Goal: Transaction & Acquisition: Purchase product/service

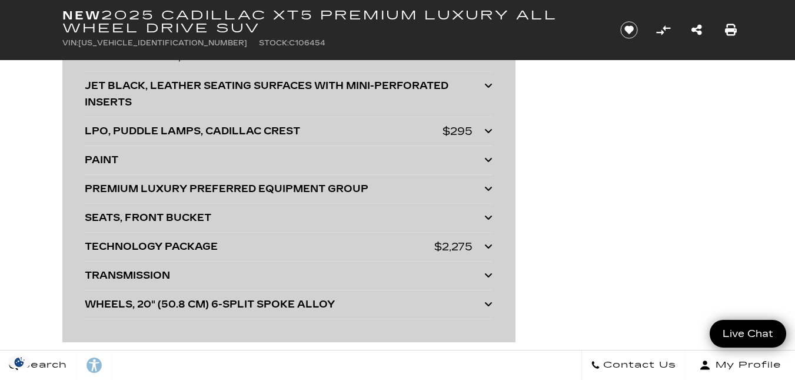
scroll to position [3661, 0]
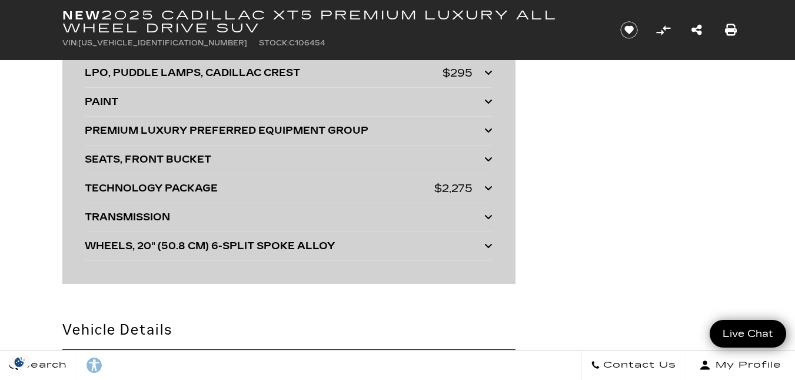
click at [492, 192] on icon at bounding box center [488, 187] width 8 height 9
click at [489, 192] on icon at bounding box center [488, 187] width 8 height 9
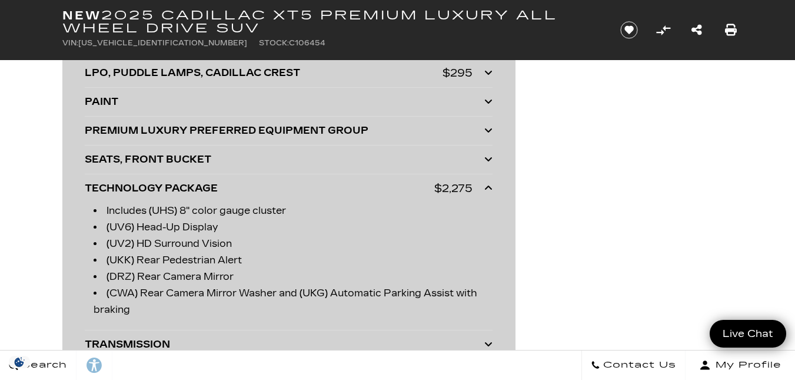
click at [489, 192] on icon at bounding box center [488, 187] width 8 height 9
drag, startPoint x: 489, startPoint y: 204, endPoint x: 338, endPoint y: 220, distance: 150.9
click at [489, 192] on icon at bounding box center [488, 187] width 8 height 9
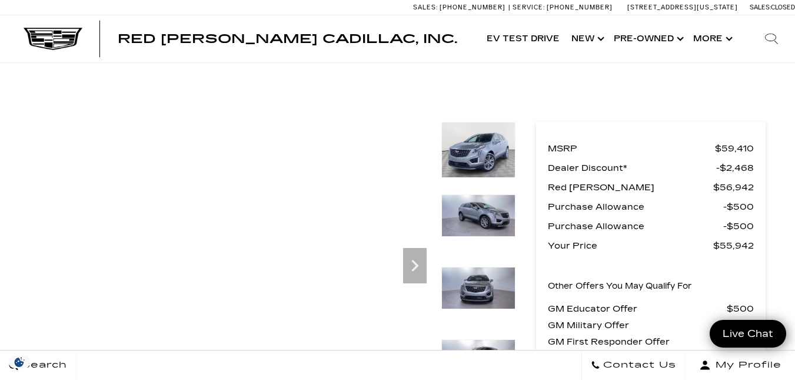
scroll to position [145, 0]
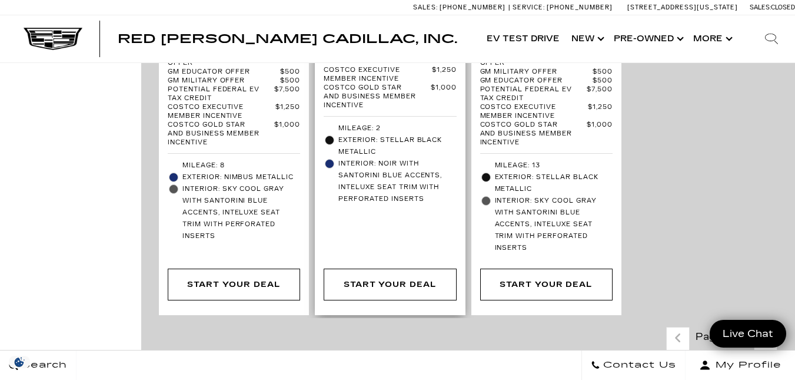
scroll to position [3440, 0]
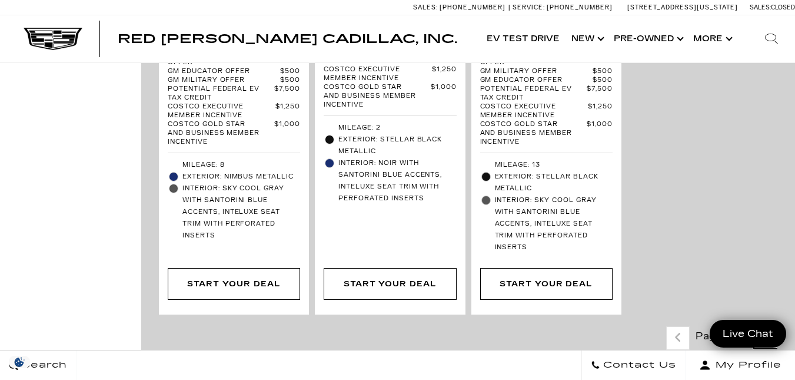
click at [770, 328] on icon "next page" at bounding box center [766, 337] width 8 height 19
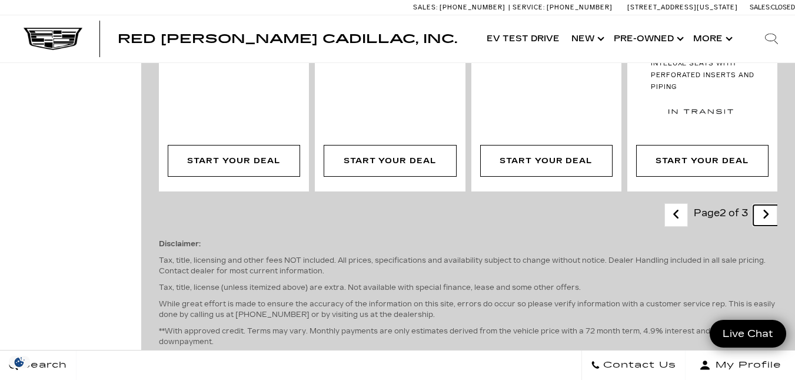
scroll to position [3129, 0]
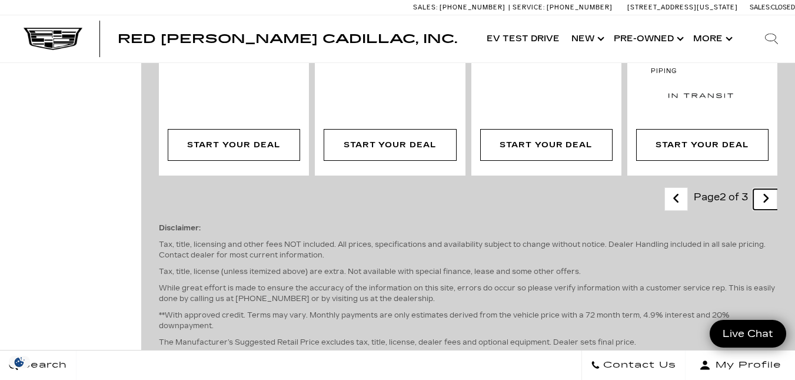
click at [770, 189] on icon "next page" at bounding box center [766, 198] width 8 height 19
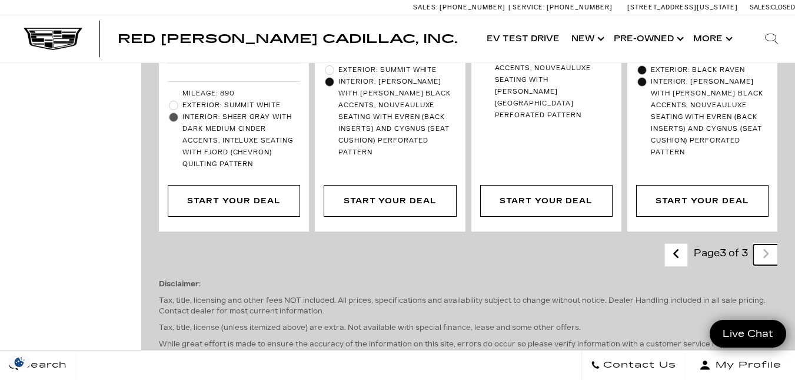
scroll to position [2469, 0]
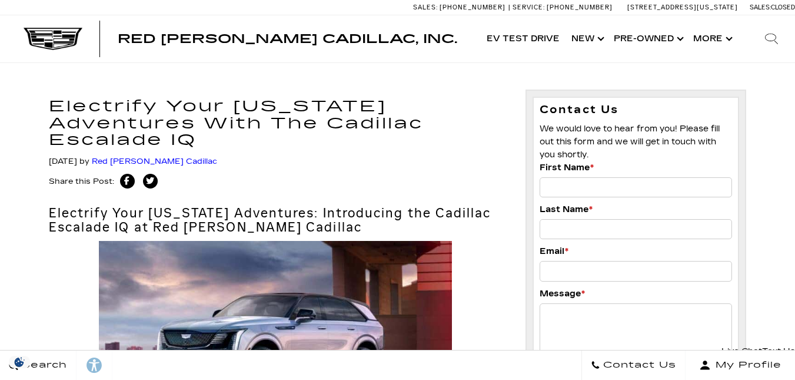
scroll to position [2987, 0]
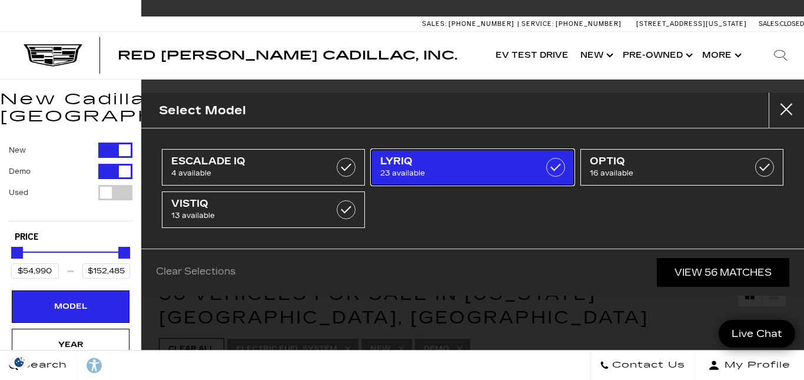
click at [556, 161] on label at bounding box center [555, 167] width 19 height 19
click at [439, 170] on span "23 available" at bounding box center [458, 173] width 157 height 12
type input "$54,990"
type input "$152,485"
checkbox input "false"
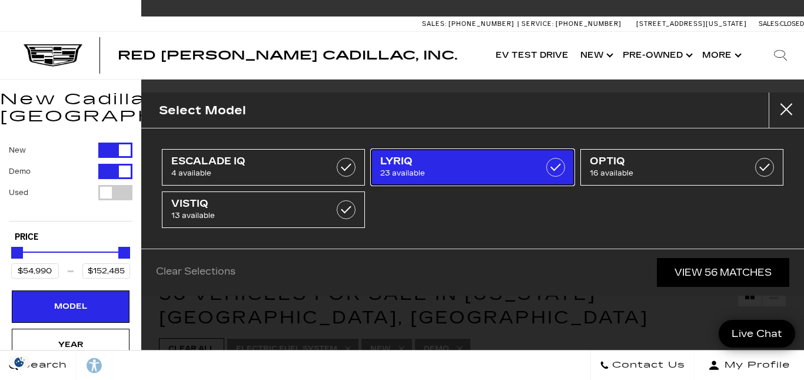
click at [550, 167] on label at bounding box center [555, 167] width 19 height 19
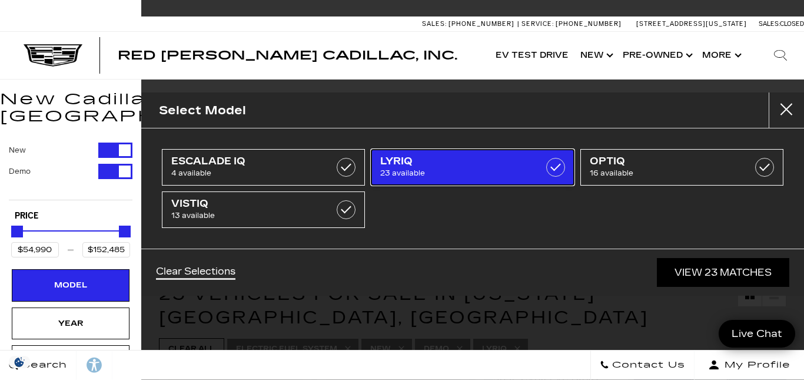
type input "$65,440"
type input "$79,330"
checkbox input "true"
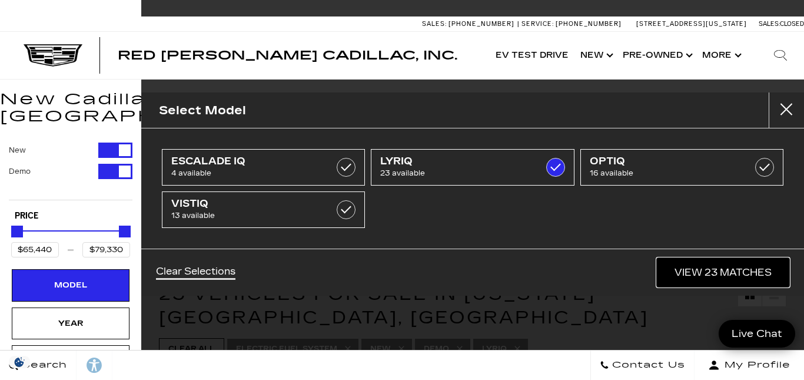
click at [690, 268] on link "View 23 Matches" at bounding box center [723, 272] width 132 height 29
click at [649, 283] on span "23 Vehicles for Sale in Colorado Springs, CO" at bounding box center [404, 305] width 490 height 45
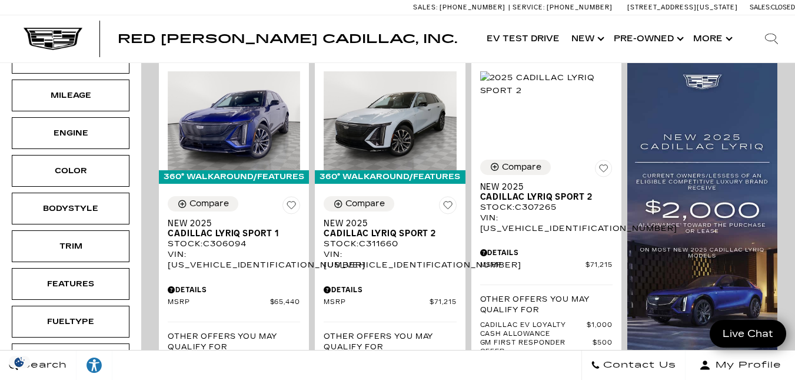
scroll to position [304, 0]
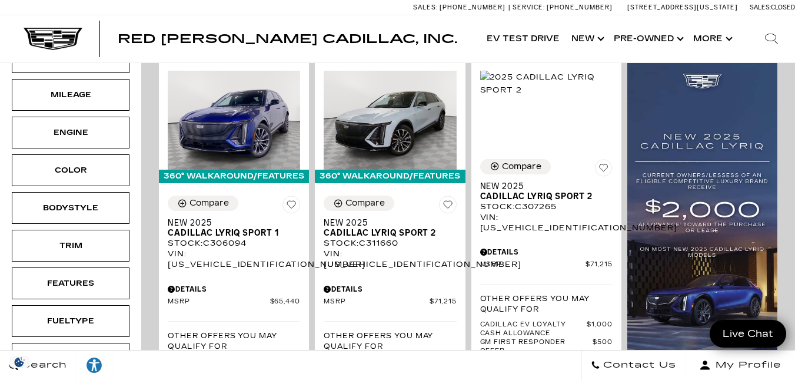
click at [481, 230] on div "Compare New 2025 Cadillac LYRIQ Sport 2 Stock : C307265 VIN: 1GYKPWRL6SZ307265 …" at bounding box center [546, 344] width 150 height 389
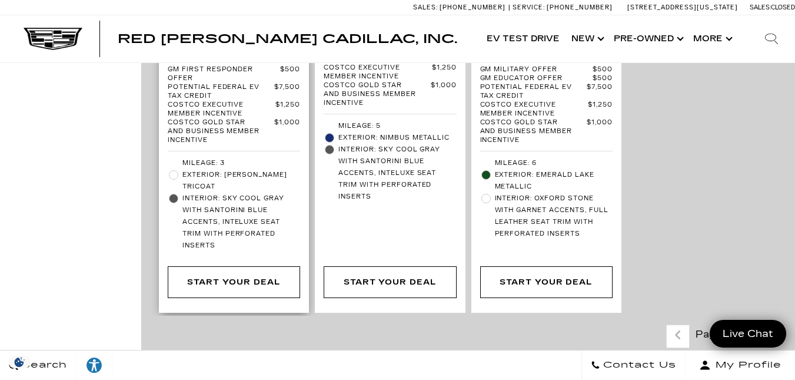
scroll to position [3532, 0]
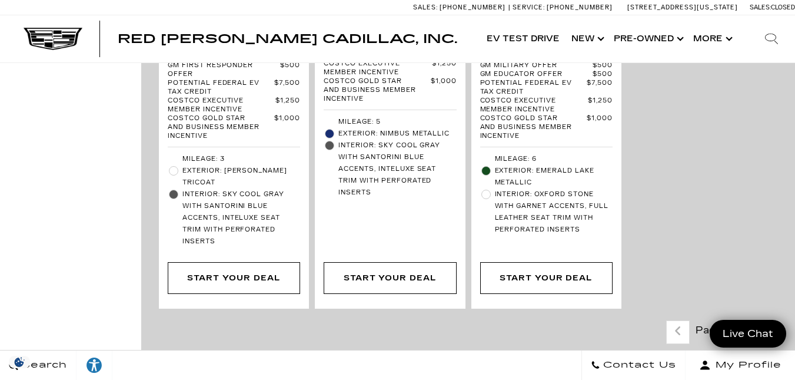
click at [770, 321] on icon "next page" at bounding box center [766, 330] width 8 height 19
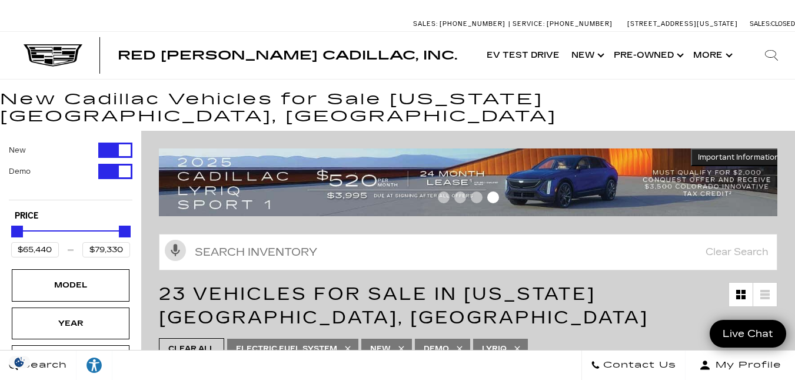
scroll to position [1, 0]
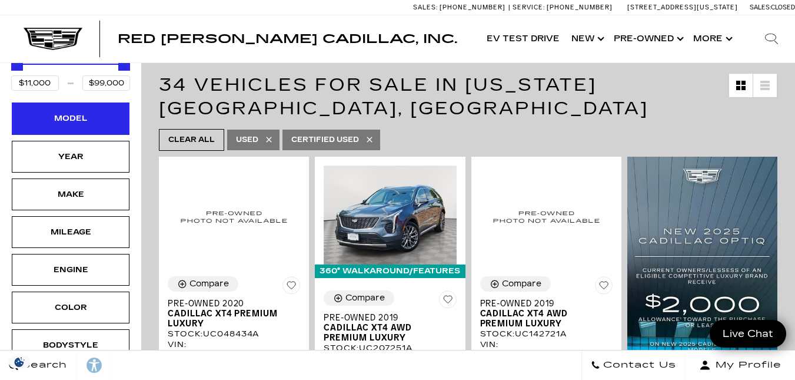
click at [73, 125] on div "Model" at bounding box center [70, 118] width 59 height 13
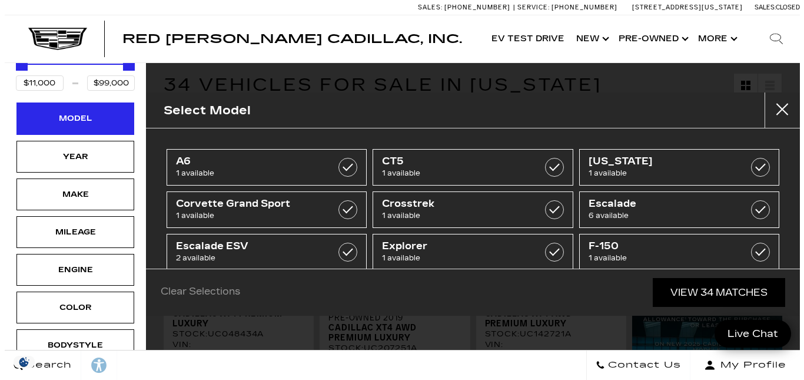
scroll to position [118, 0]
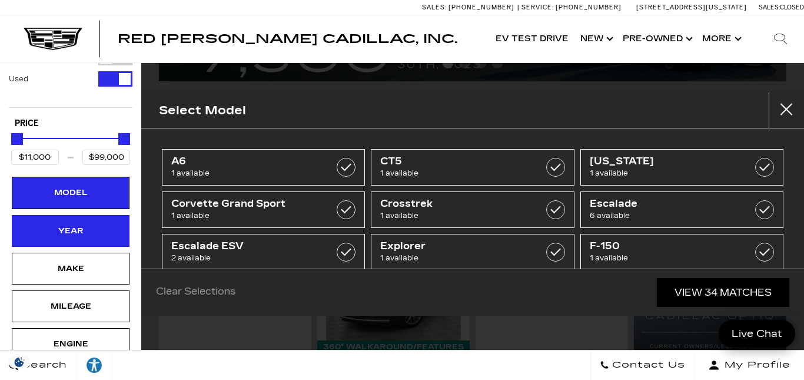
click at [74, 224] on div "Year" at bounding box center [70, 230] width 59 height 13
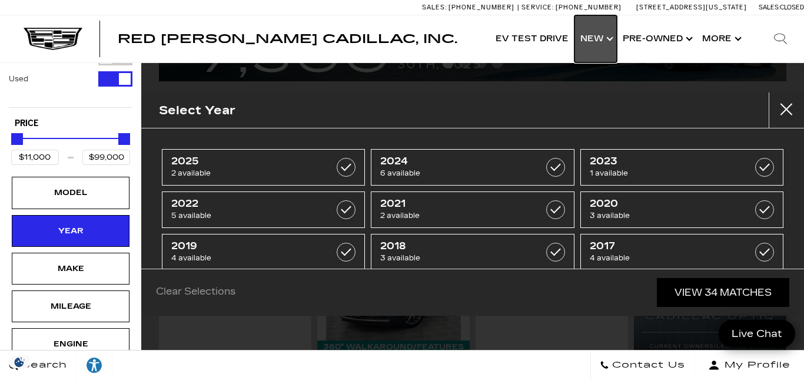
click at [607, 35] on link "Show New" at bounding box center [595, 38] width 42 height 47
click at [603, 36] on link "Show New" at bounding box center [595, 38] width 42 height 47
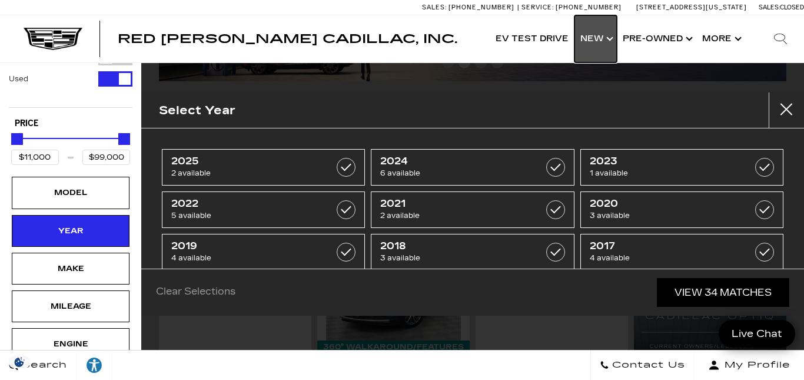
click at [597, 35] on link "Show New" at bounding box center [595, 38] width 42 height 47
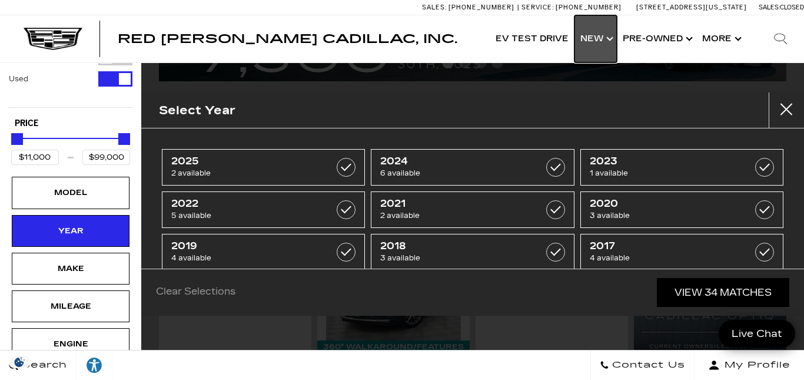
click at [591, 38] on link "Show New" at bounding box center [595, 38] width 42 height 47
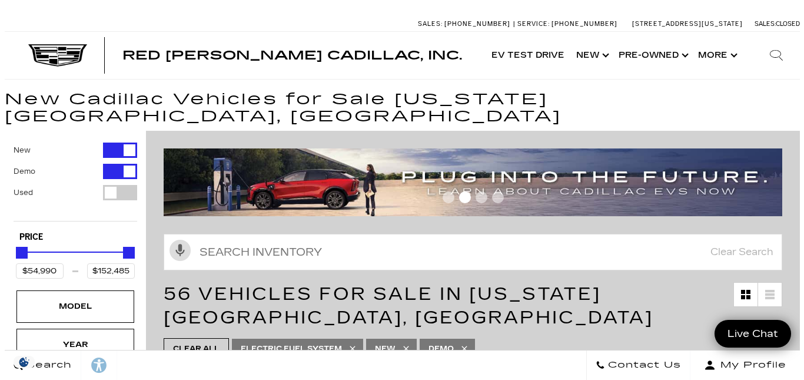
scroll to position [208, 0]
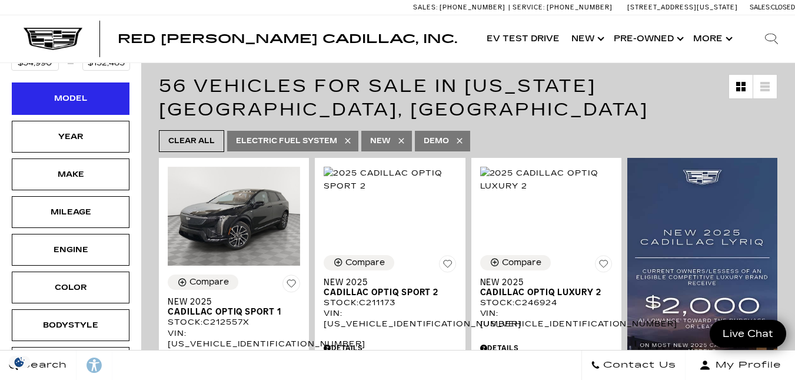
click at [81, 92] on div "Model" at bounding box center [70, 98] width 59 height 13
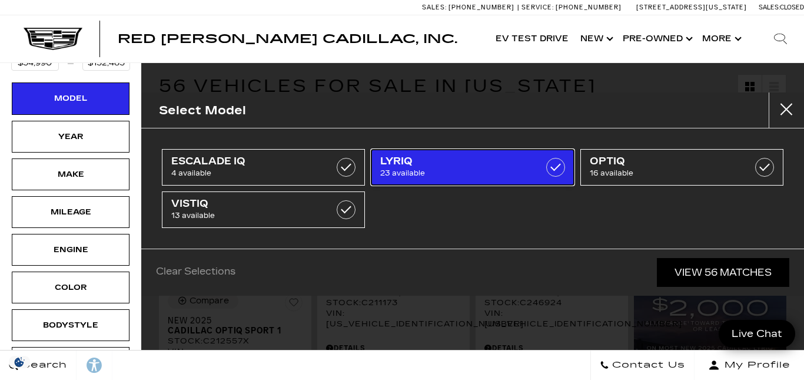
click at [550, 162] on label at bounding box center [555, 167] width 19 height 19
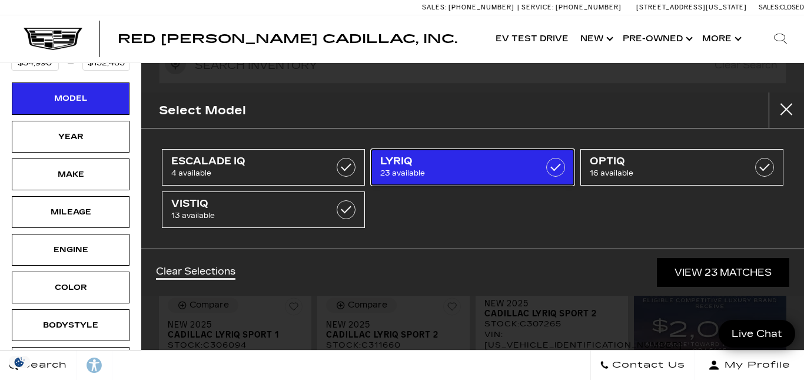
type input "$65,440"
type input "$79,330"
checkbox input "true"
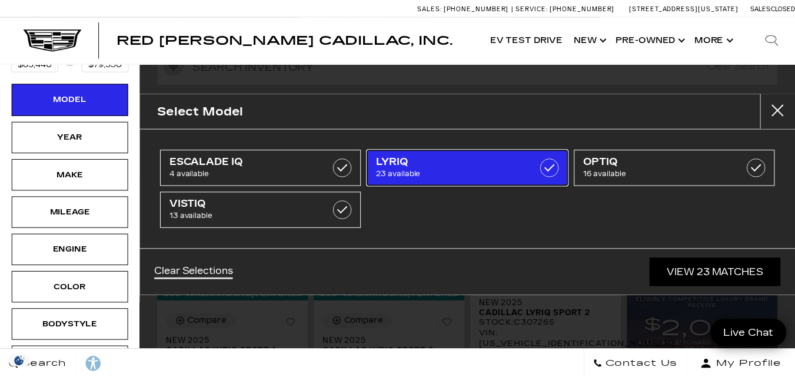
scroll to position [0, 0]
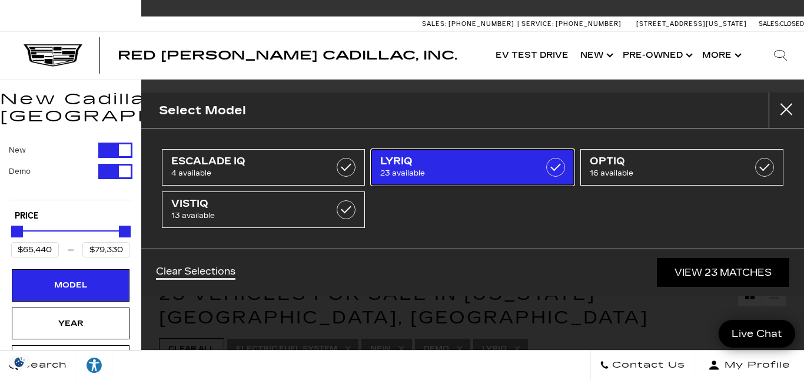
click at [548, 167] on label at bounding box center [555, 167] width 19 height 19
type input "$54,990"
type input "$152,485"
checkbox input "false"
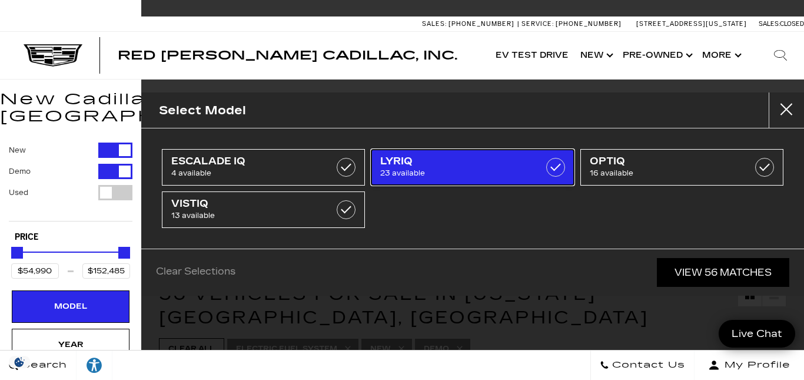
click at [554, 167] on label at bounding box center [555, 167] width 19 height 19
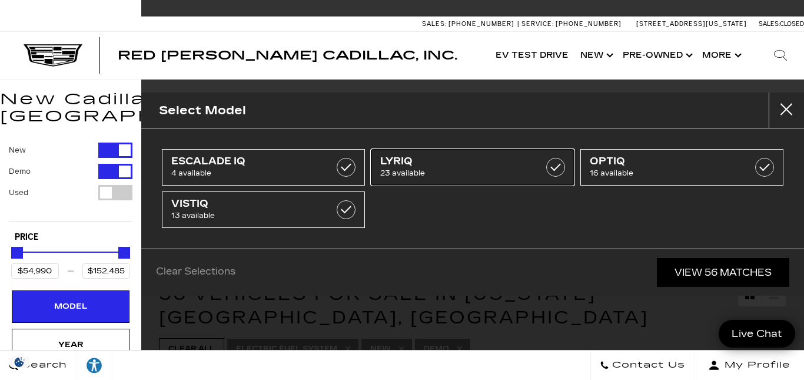
type input "$54,990"
type input "$152,485"
checkbox input "false"
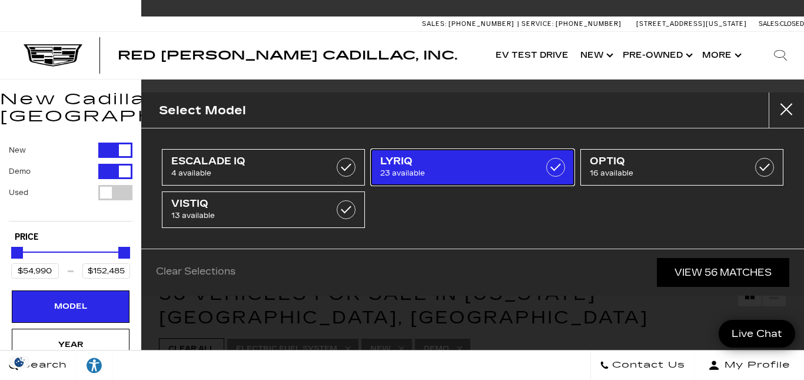
click at [552, 170] on label at bounding box center [555, 167] width 19 height 19
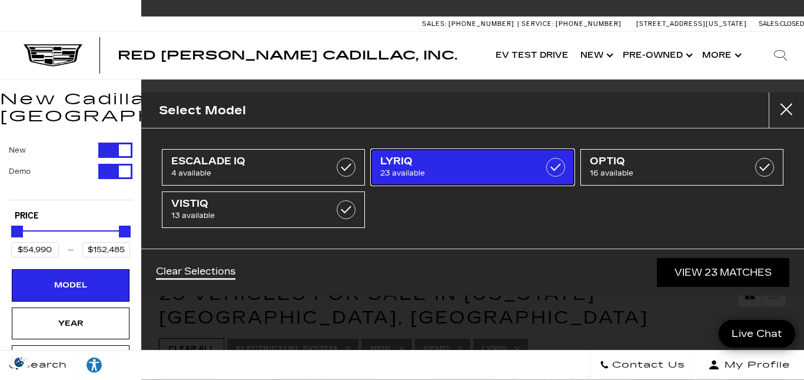
type input "$65,440"
type input "$79,330"
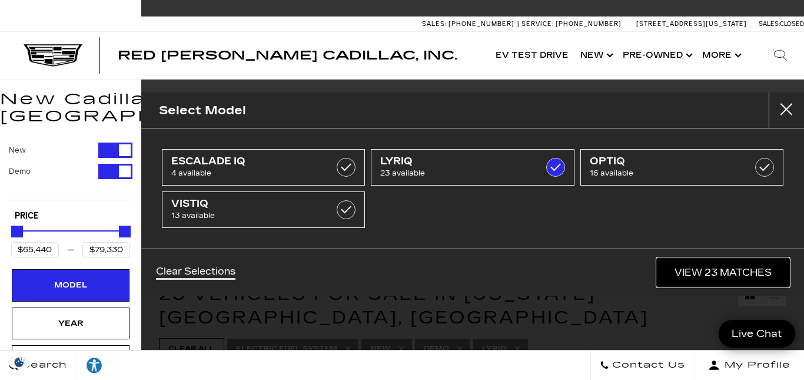
click at [719, 268] on link "View 23 Matches" at bounding box center [723, 272] width 132 height 29
click at [719, 282] on h1 "23 Vehicles for Sale in Colorado Springs, CO" at bounding box center [448, 305] width 579 height 47
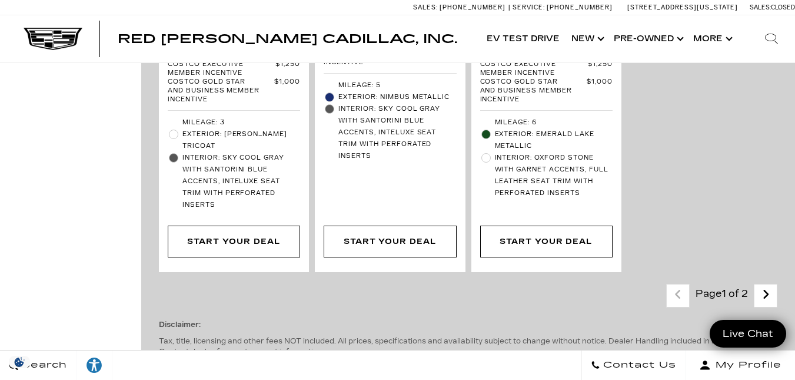
scroll to position [3569, 0]
click at [770, 284] on icon "next page" at bounding box center [766, 293] width 8 height 19
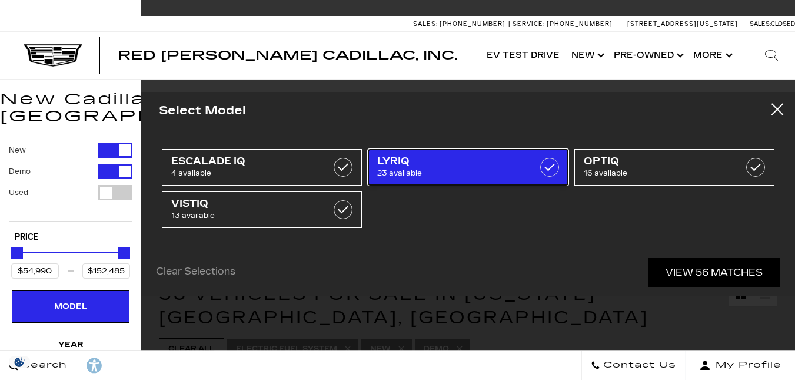
click at [549, 167] on label at bounding box center [549, 167] width 19 height 19
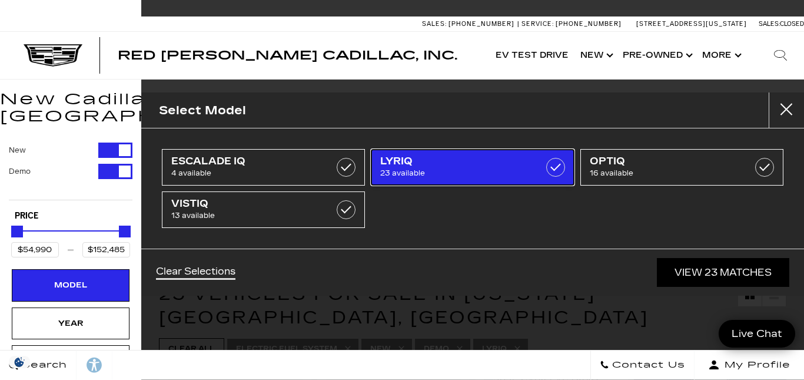
type input "$65,440"
type input "$79,330"
checkbox input "true"
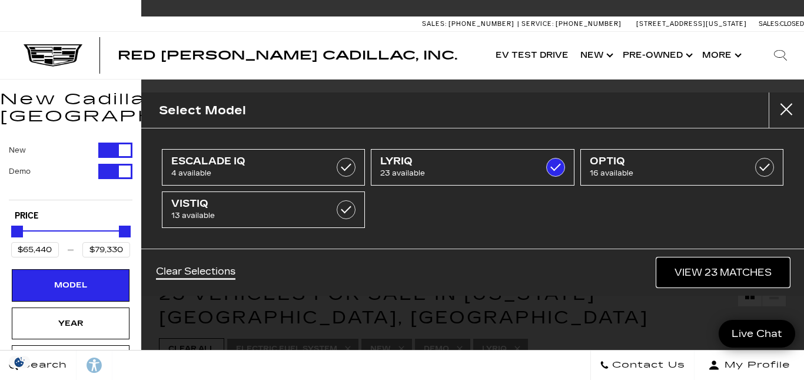
click at [713, 268] on link "View 23 Matches" at bounding box center [723, 272] width 132 height 29
click at [713, 282] on h1 "23 Vehicles for Sale in Colorado Springs, CO" at bounding box center [448, 305] width 579 height 47
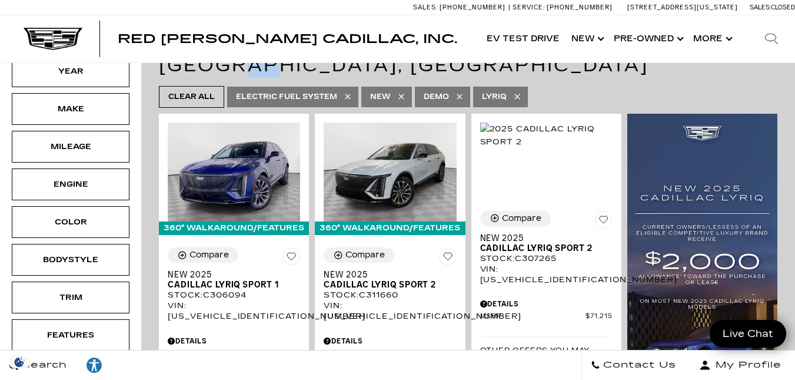
scroll to position [284, 0]
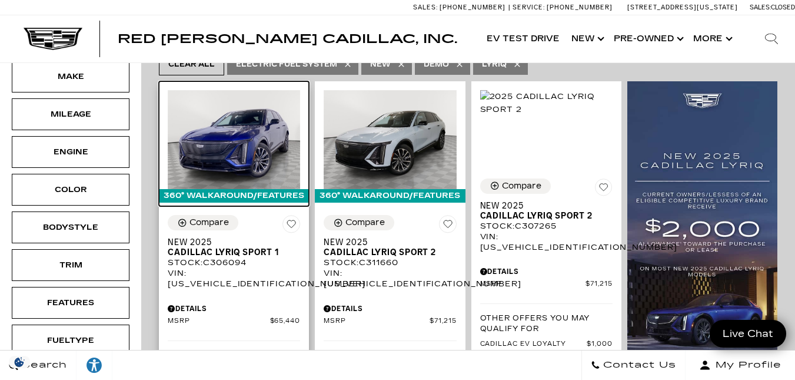
click at [252, 137] on img at bounding box center [234, 139] width 132 height 99
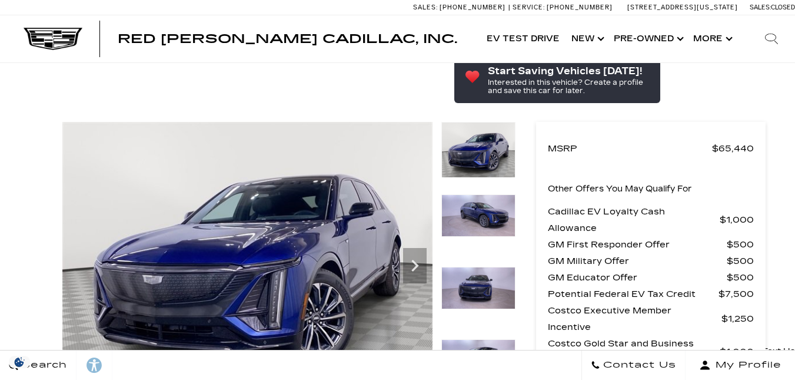
scroll to position [75, 0]
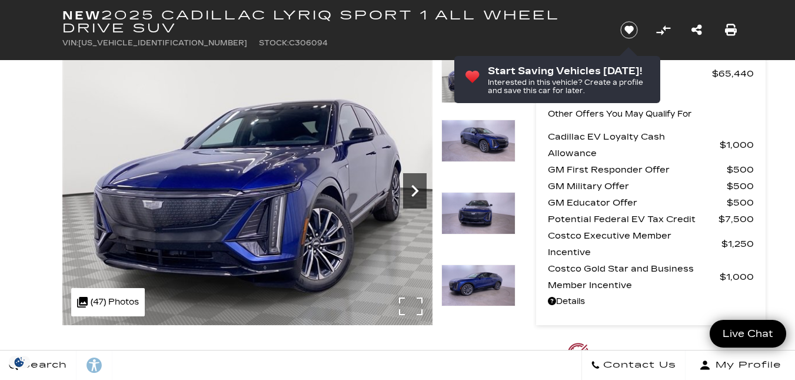
click at [413, 190] on icon "Next" at bounding box center [415, 191] width 24 height 24
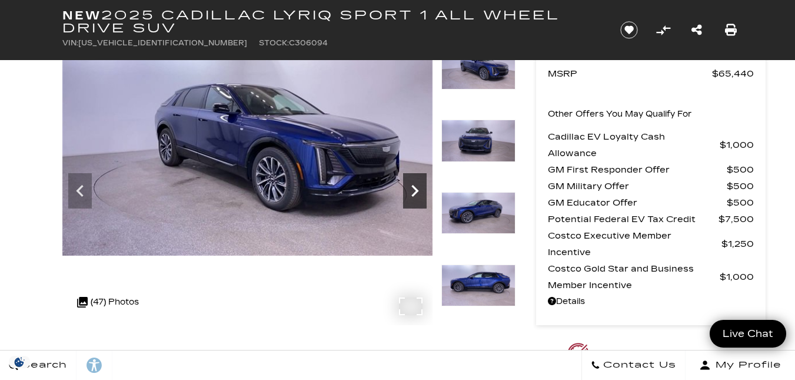
click at [413, 190] on icon "Next" at bounding box center [415, 191] width 24 height 24
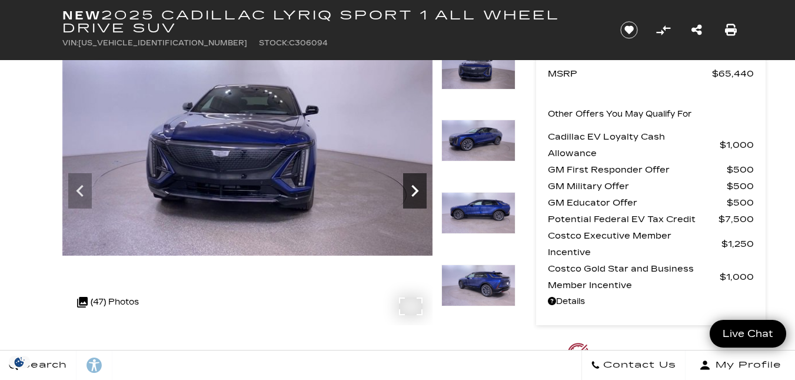
click at [413, 188] on icon "Next" at bounding box center [414, 191] width 7 height 12
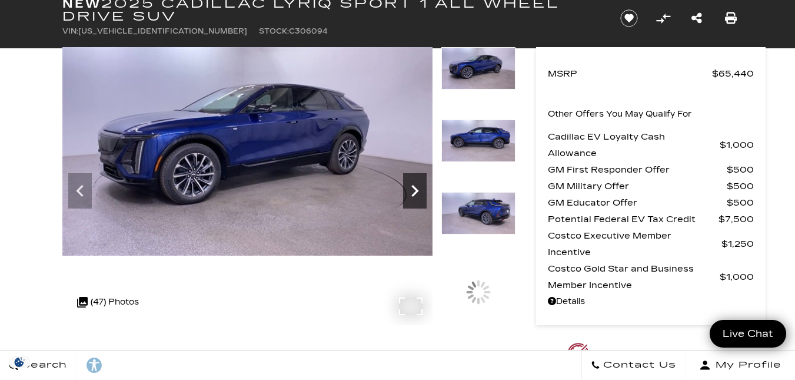
scroll to position [34, 0]
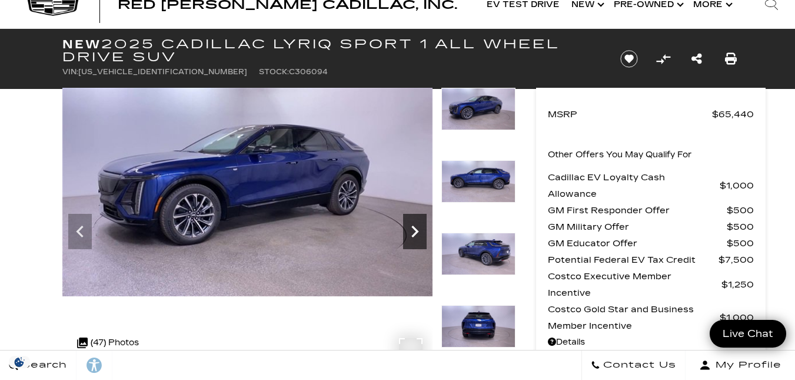
click at [414, 227] on icon "Next" at bounding box center [415, 232] width 24 height 24
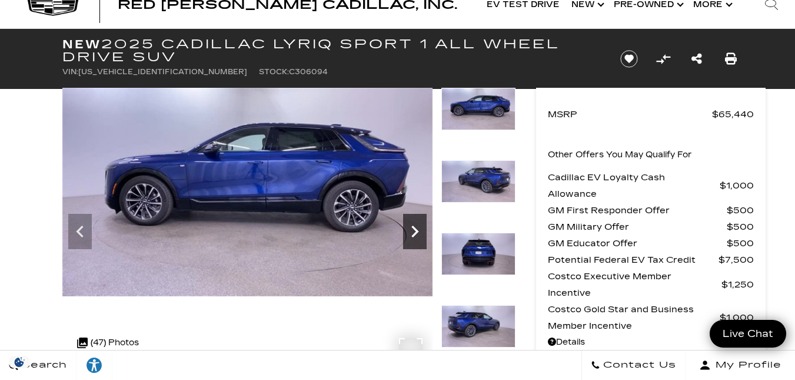
click at [415, 227] on icon "Next" at bounding box center [415, 232] width 24 height 24
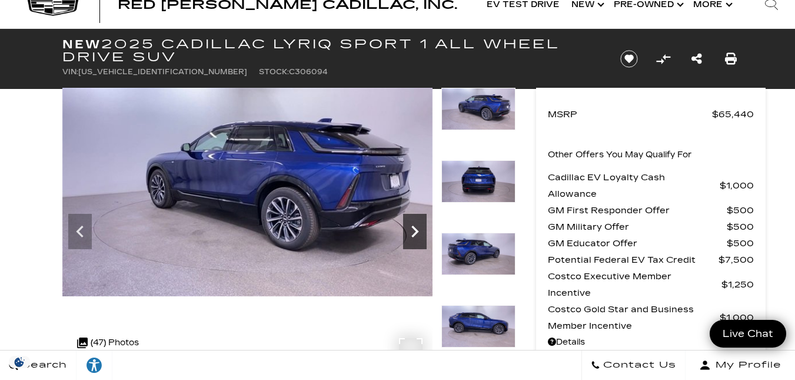
click at [417, 222] on icon "Next" at bounding box center [415, 232] width 24 height 24
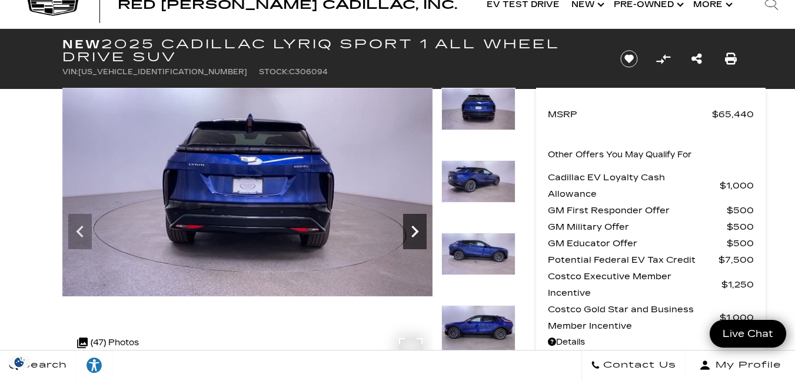
click at [417, 221] on icon "Next" at bounding box center [415, 232] width 24 height 24
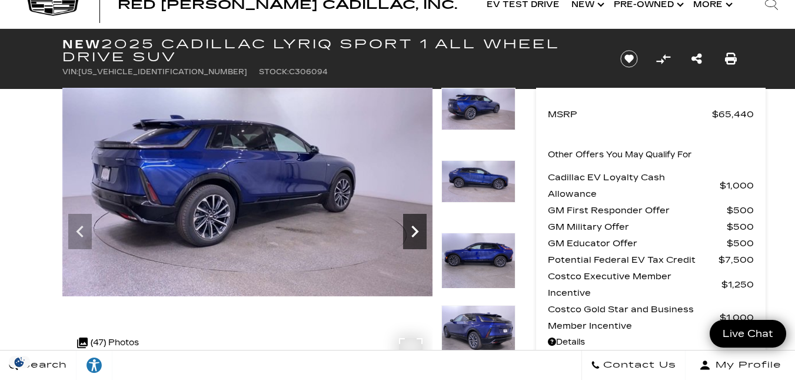
click at [414, 231] on icon "Next" at bounding box center [415, 232] width 24 height 24
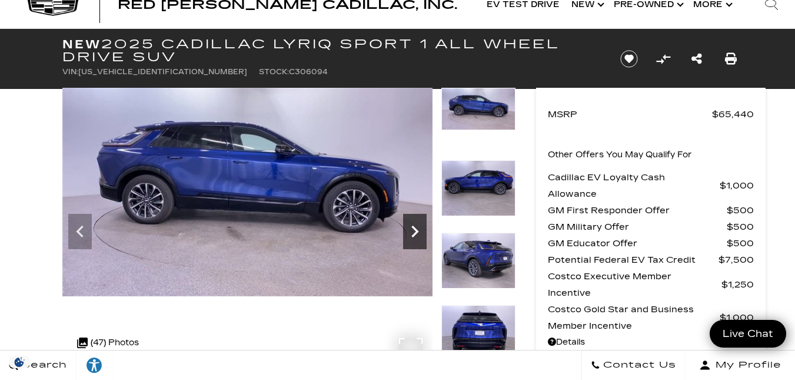
click at [414, 231] on icon "Next" at bounding box center [415, 232] width 24 height 24
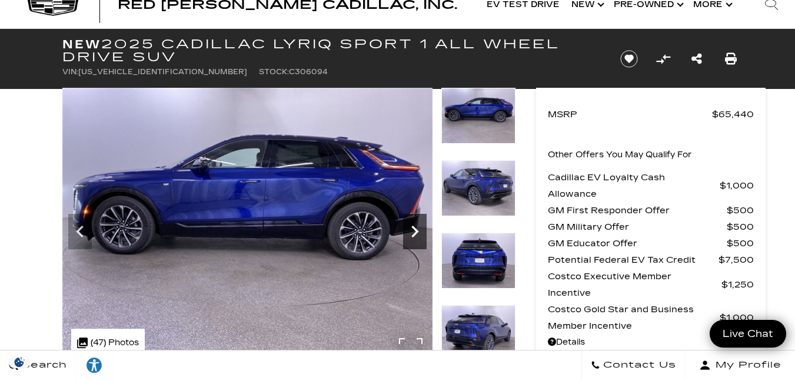
click at [414, 228] on icon "Next" at bounding box center [414, 231] width 7 height 12
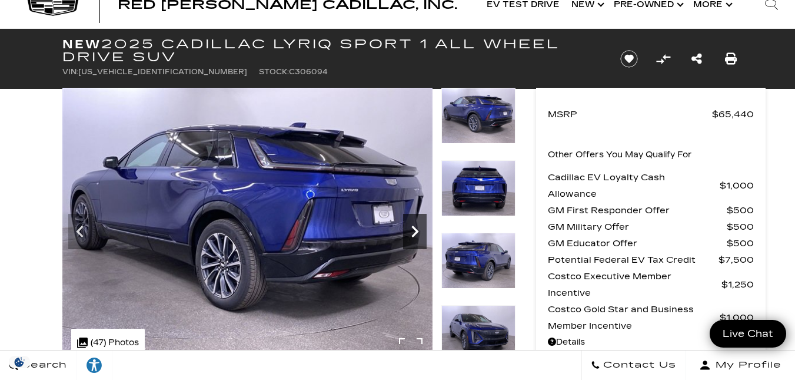
click at [414, 228] on icon "Next" at bounding box center [414, 231] width 7 height 12
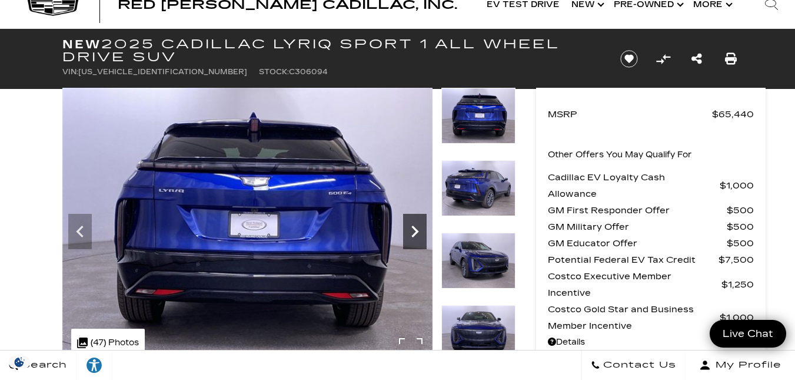
click at [414, 225] on icon "Next" at bounding box center [415, 232] width 24 height 24
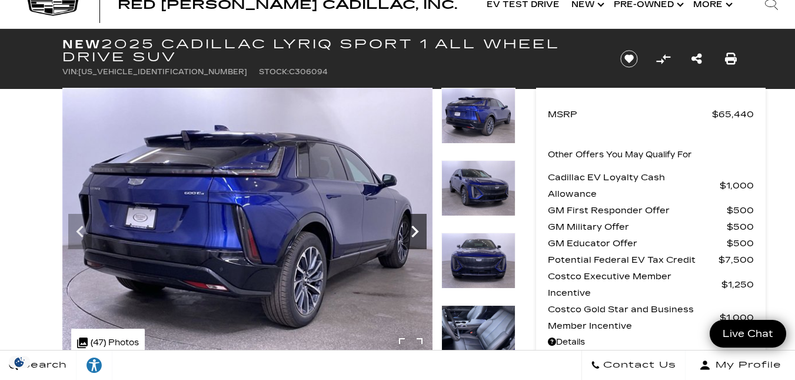
click at [414, 225] on icon "Next" at bounding box center [415, 232] width 24 height 24
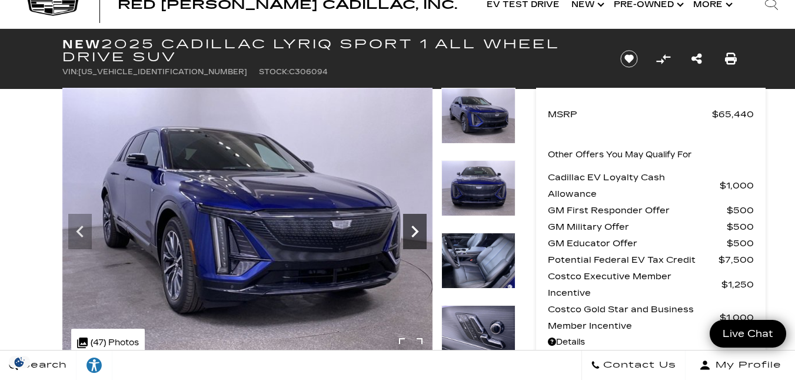
click at [414, 223] on icon "Next" at bounding box center [415, 232] width 24 height 24
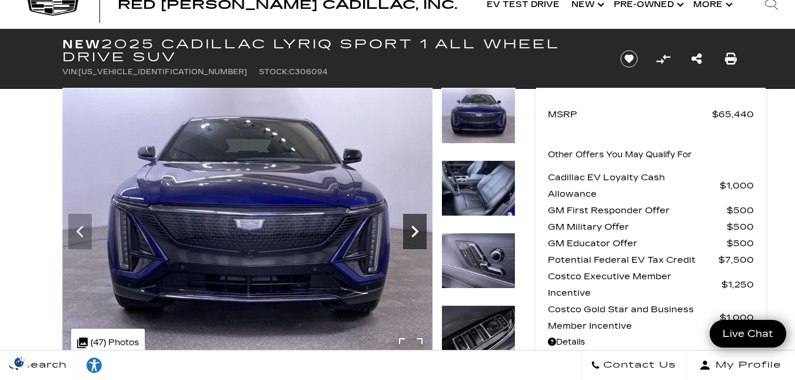
click at [414, 223] on icon "Next" at bounding box center [415, 232] width 24 height 24
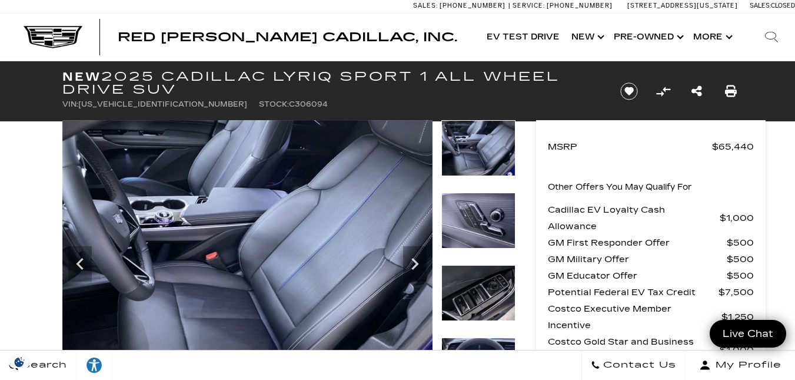
scroll to position [96, 0]
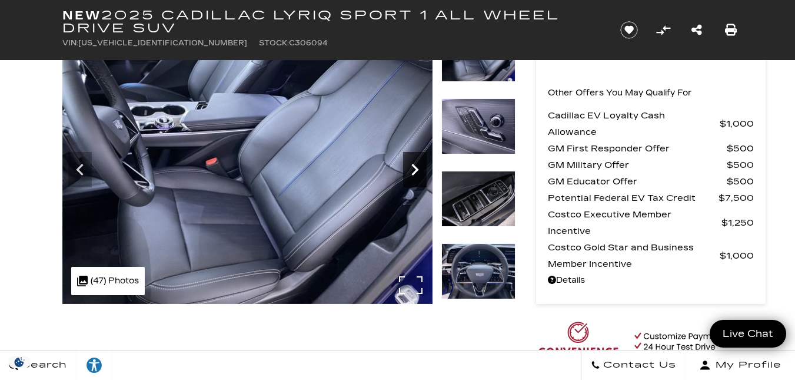
click at [411, 167] on icon "Next" at bounding box center [415, 170] width 24 height 24
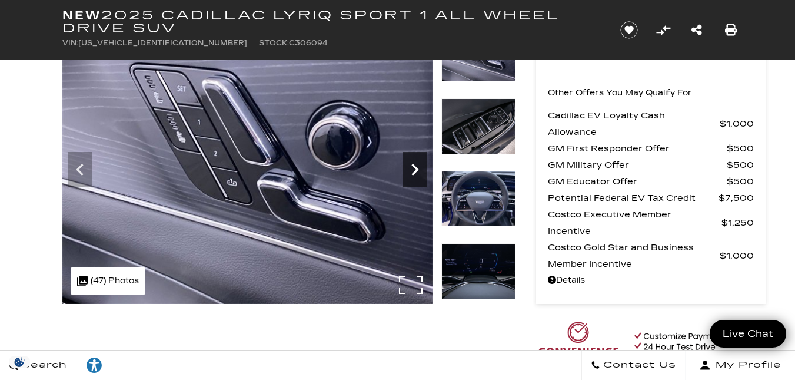
click at [413, 170] on icon "Next" at bounding box center [415, 170] width 24 height 24
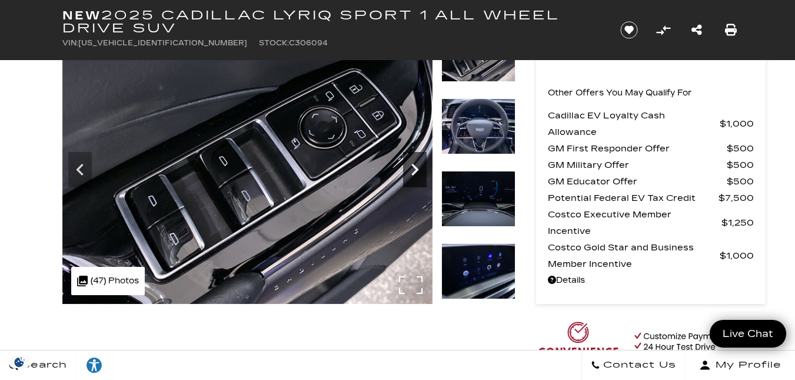
click at [413, 168] on icon "Next" at bounding box center [415, 170] width 24 height 24
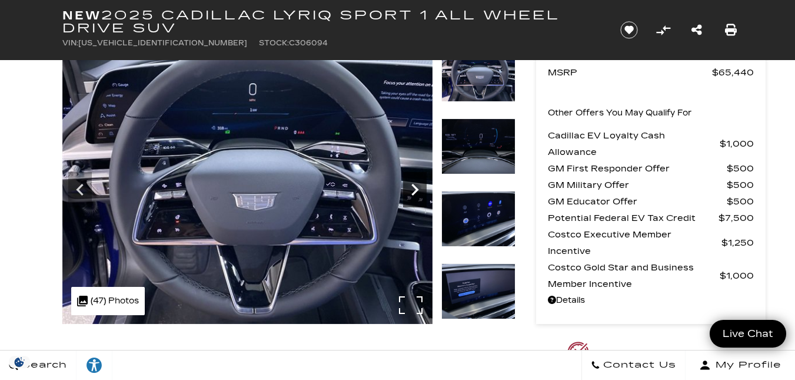
scroll to position [73, 0]
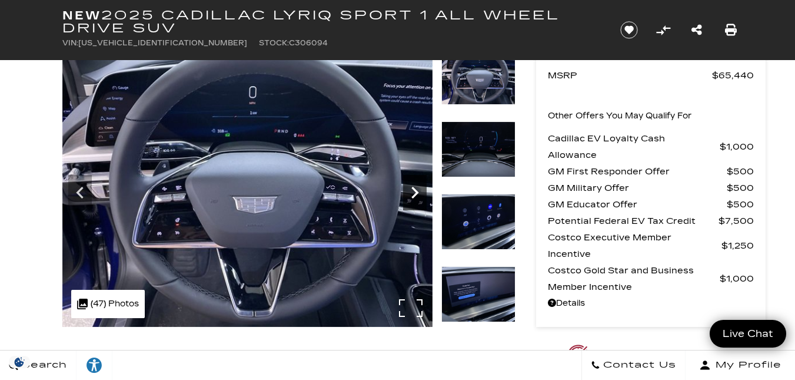
click at [418, 191] on icon "Next" at bounding box center [415, 193] width 24 height 24
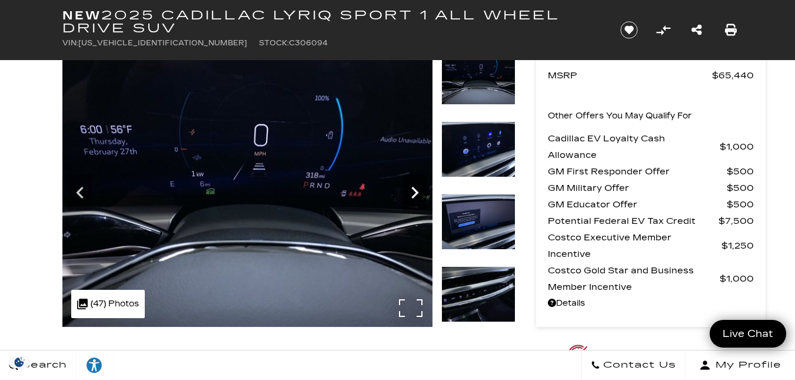
click at [418, 191] on icon "Next" at bounding box center [415, 193] width 24 height 24
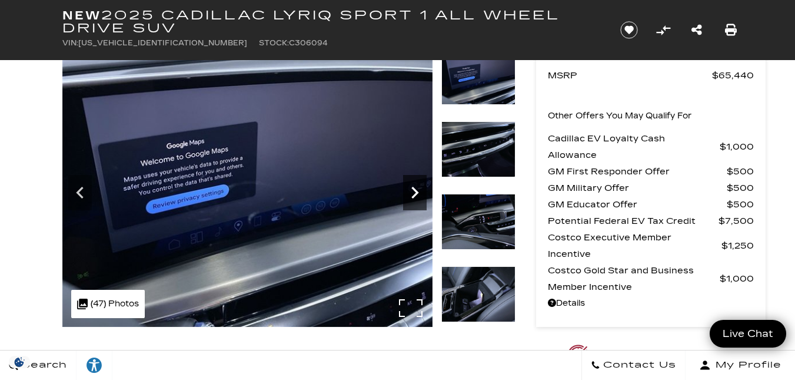
click at [417, 192] on icon "Next" at bounding box center [414, 193] width 7 height 12
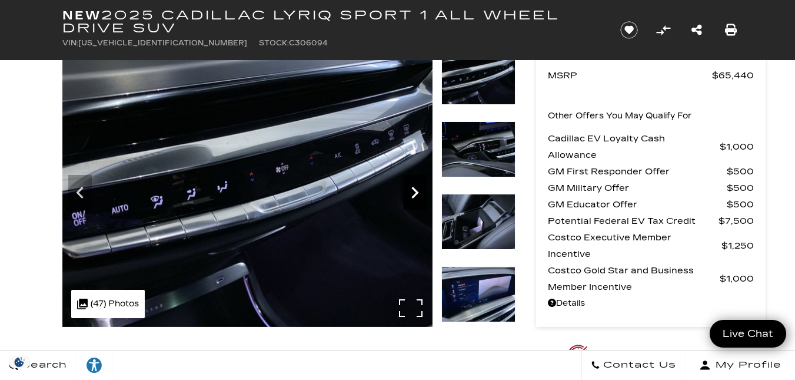
click at [417, 191] on icon "Next" at bounding box center [414, 193] width 7 height 12
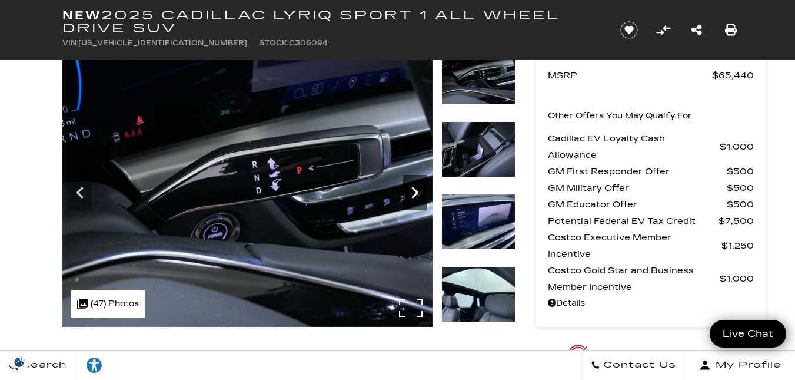
click at [417, 191] on icon "Next" at bounding box center [415, 193] width 24 height 24
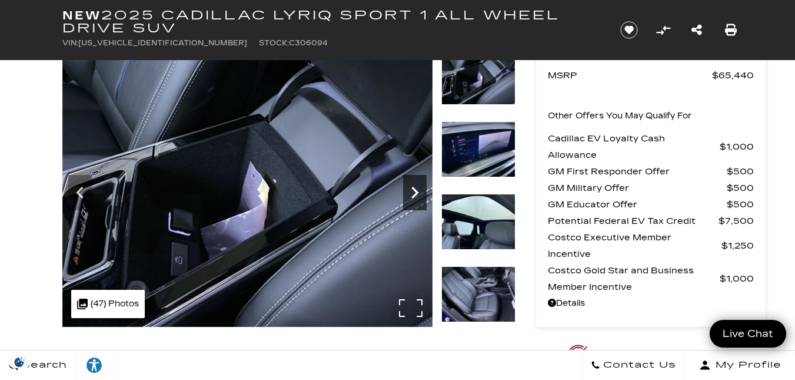
click at [417, 190] on icon "Next" at bounding box center [415, 193] width 24 height 24
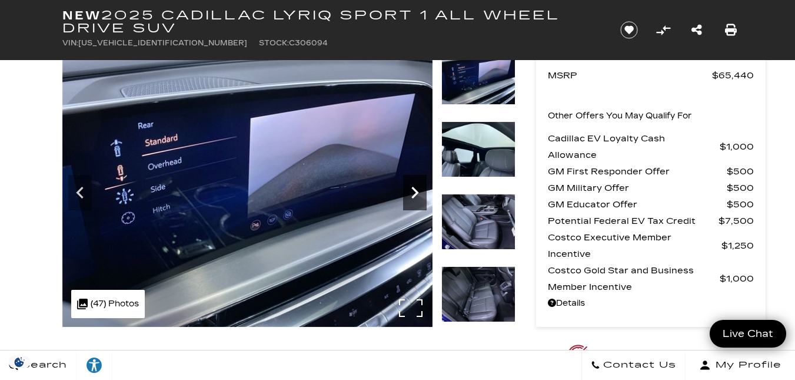
click at [417, 190] on icon "Next" at bounding box center [415, 193] width 24 height 24
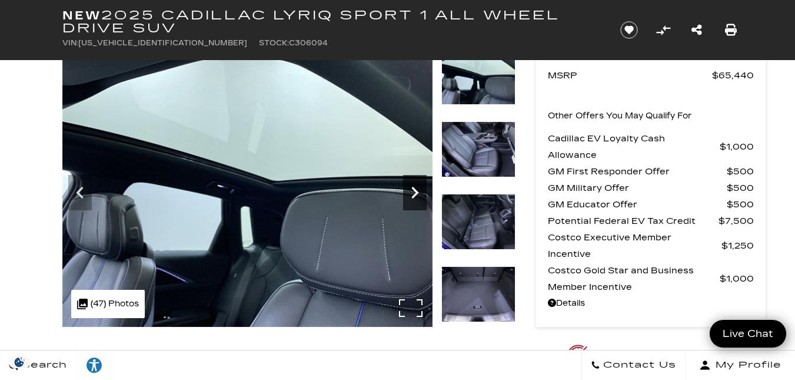
click at [417, 190] on icon "Next" at bounding box center [415, 193] width 24 height 24
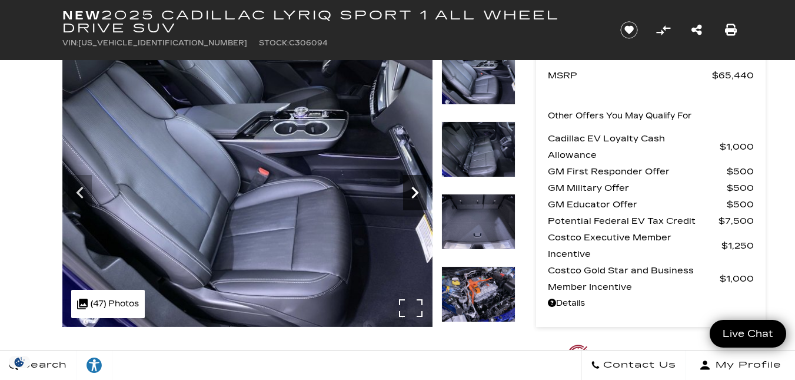
click at [417, 189] on icon "Next" at bounding box center [415, 193] width 24 height 24
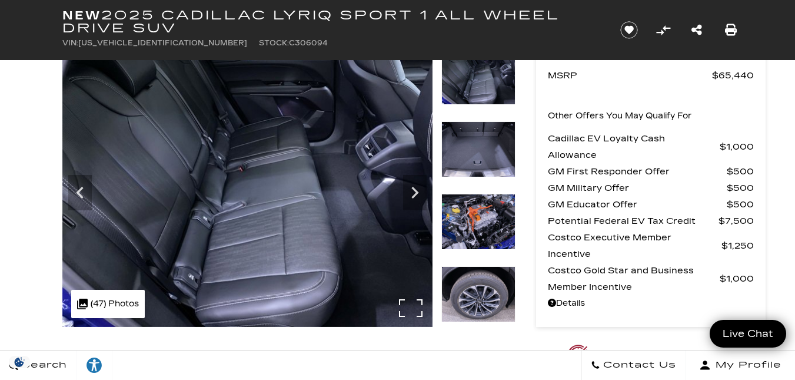
click at [409, 305] on img at bounding box center [247, 188] width 370 height 278
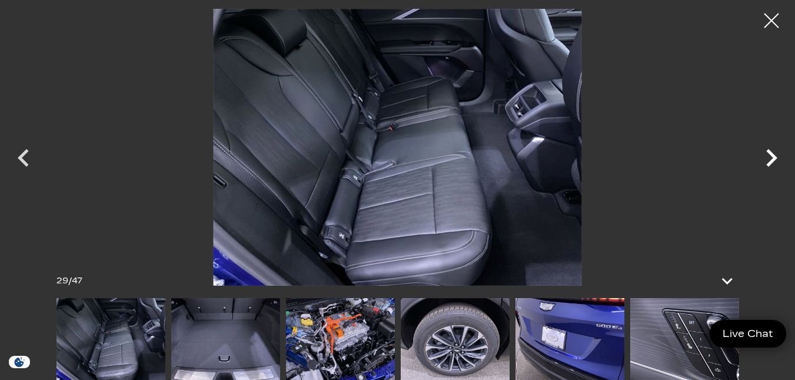
click at [769, 160] on icon "Next" at bounding box center [771, 157] width 35 height 35
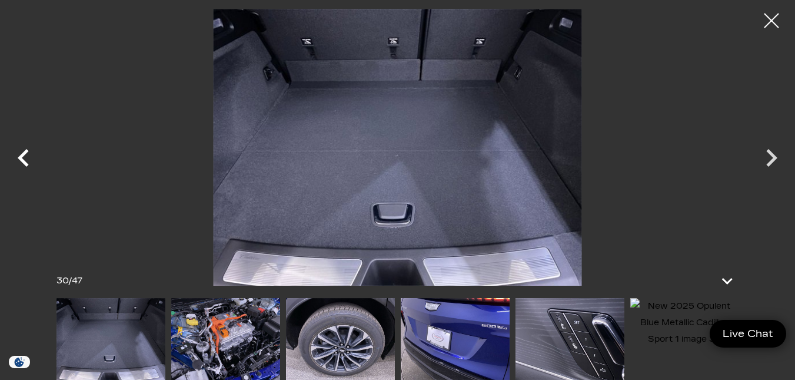
click at [23, 155] on icon "Previous" at bounding box center [23, 158] width 11 height 18
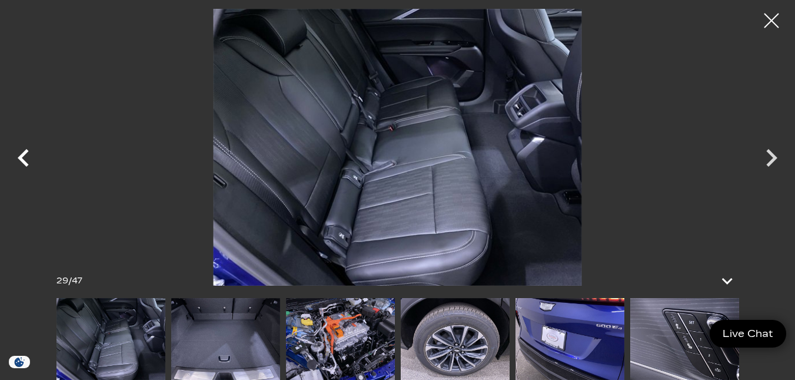
click at [23, 155] on icon "Previous" at bounding box center [23, 158] width 11 height 18
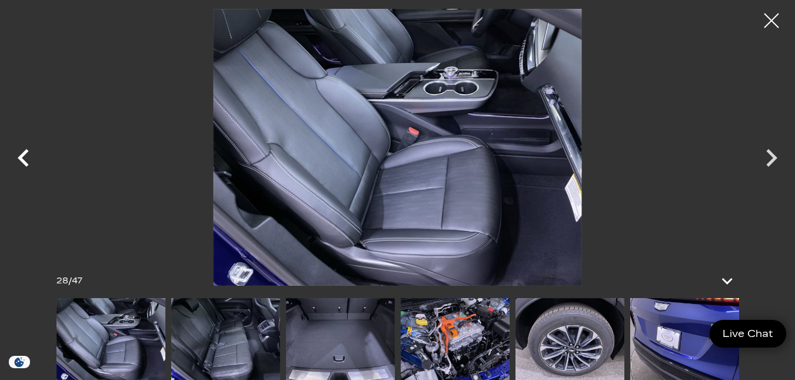
click at [24, 155] on icon "Previous" at bounding box center [23, 158] width 11 height 18
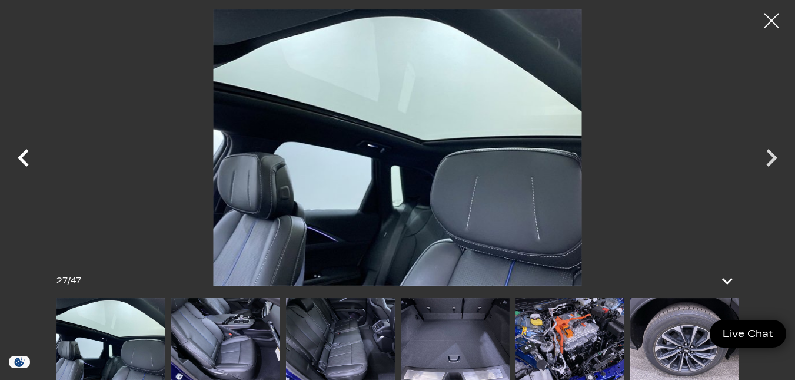
click at [24, 155] on icon "Previous" at bounding box center [23, 158] width 11 height 18
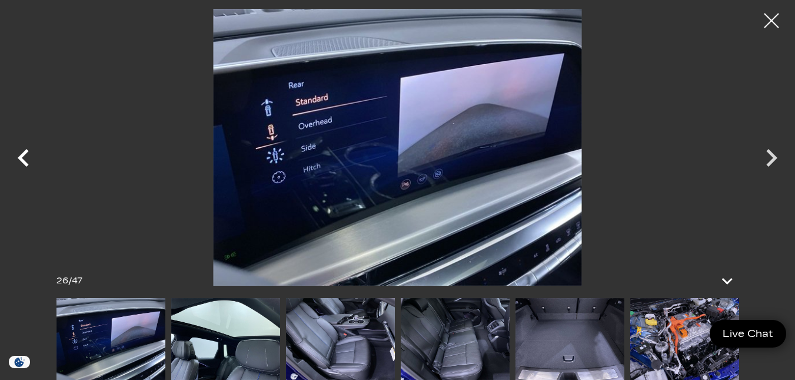
click at [24, 155] on icon "Previous" at bounding box center [23, 158] width 11 height 18
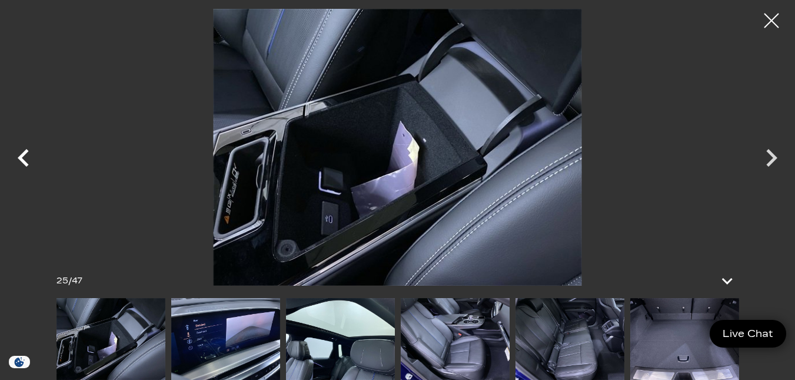
click at [24, 155] on icon "Previous" at bounding box center [23, 158] width 11 height 18
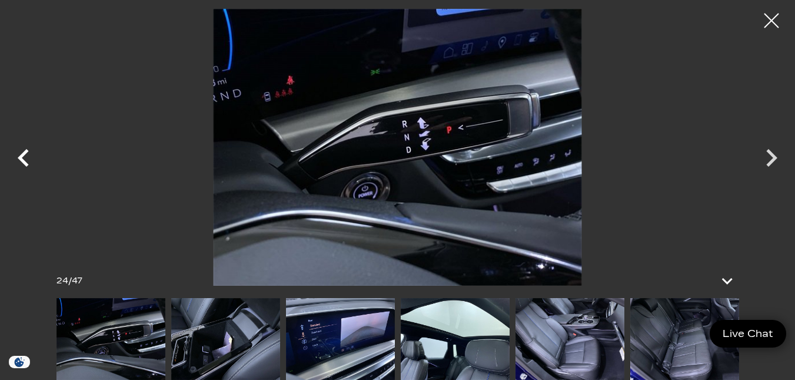
click at [25, 154] on icon "Previous" at bounding box center [23, 158] width 11 height 18
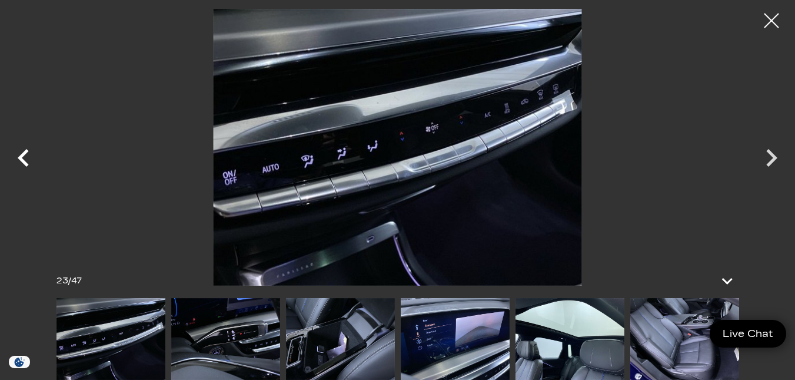
click at [25, 154] on icon "Previous" at bounding box center [23, 158] width 11 height 18
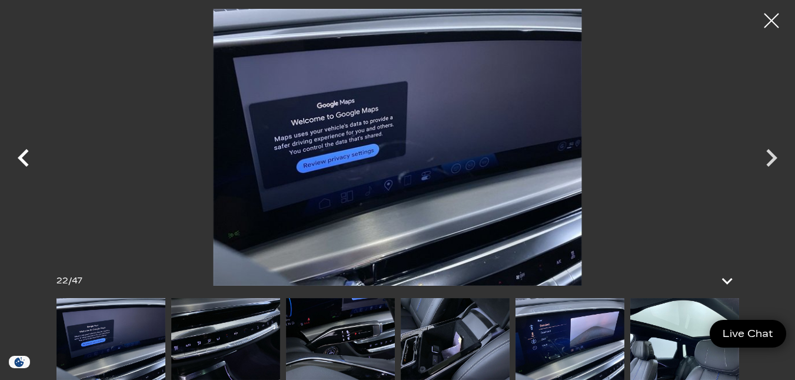
click at [25, 155] on icon "Previous" at bounding box center [23, 157] width 35 height 35
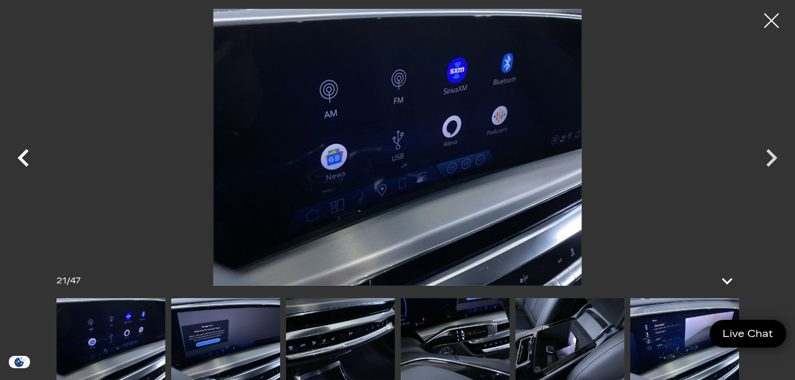
click at [25, 155] on icon "Previous" at bounding box center [23, 157] width 35 height 35
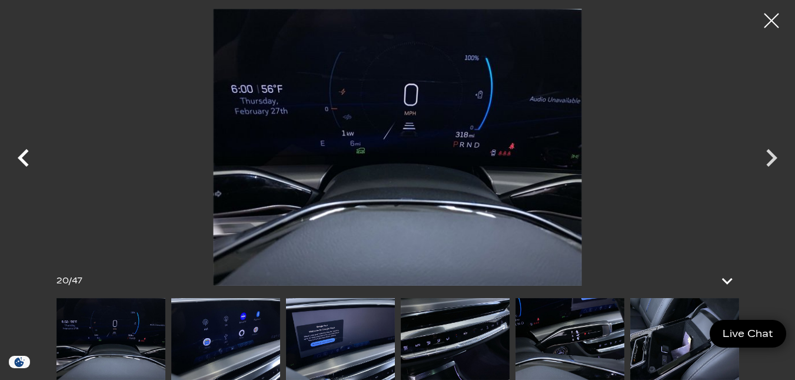
click at [25, 153] on icon "Previous" at bounding box center [23, 158] width 11 height 18
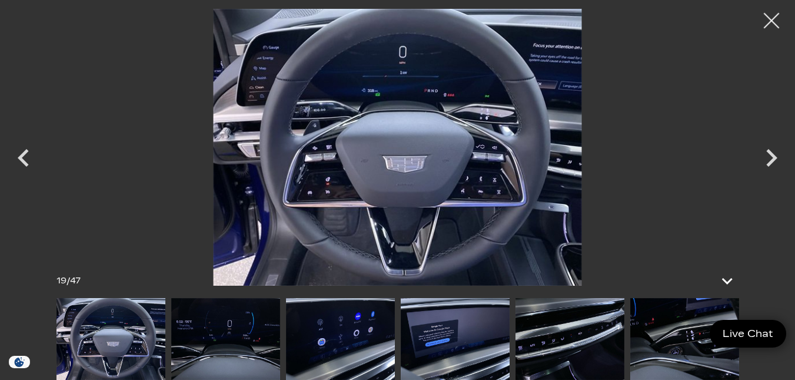
click at [769, 16] on div at bounding box center [771, 20] width 31 height 31
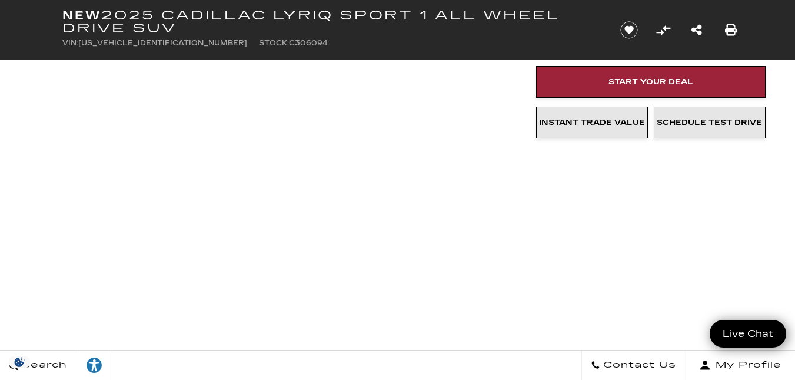
scroll to position [415, 0]
